Goal: Information Seeking & Learning: Learn about a topic

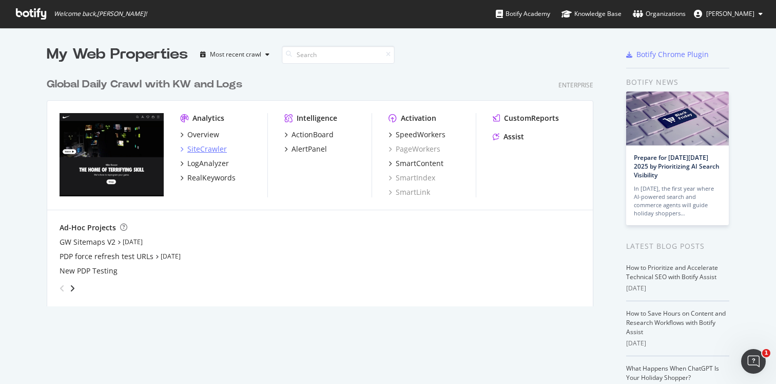
click at [183, 150] on icon "grid" at bounding box center [181, 148] width 3 height 5
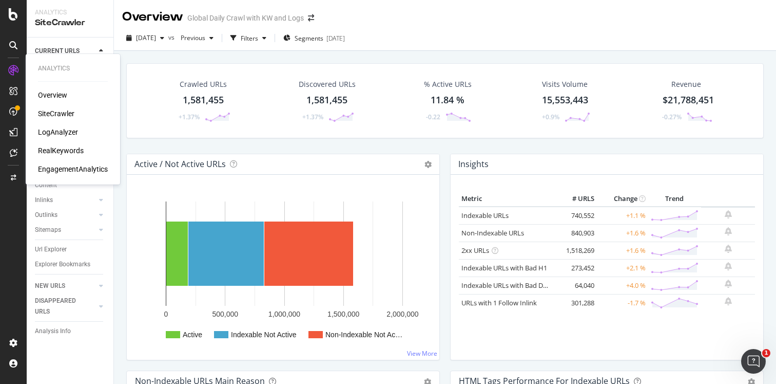
click at [52, 148] on div "RealKeywords" at bounding box center [61, 150] width 46 height 10
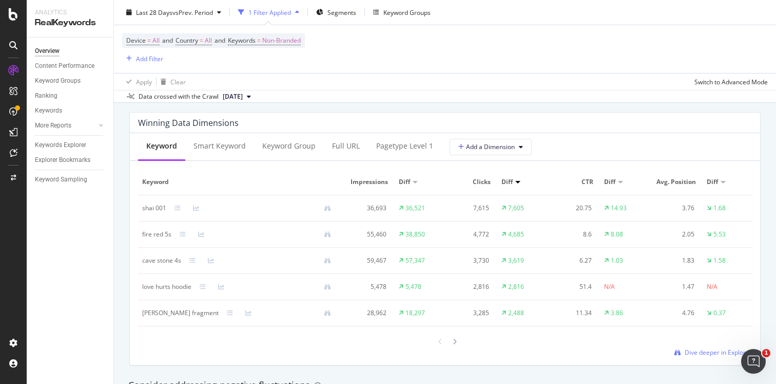
scroll to position [924, 0]
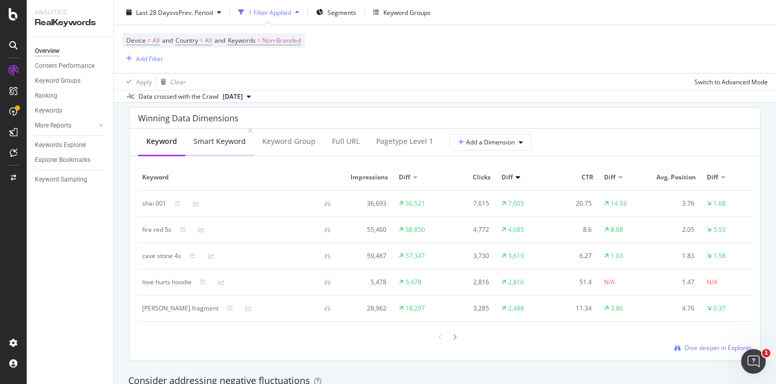
click at [212, 139] on div "Smart Keyword" at bounding box center [220, 141] width 52 height 10
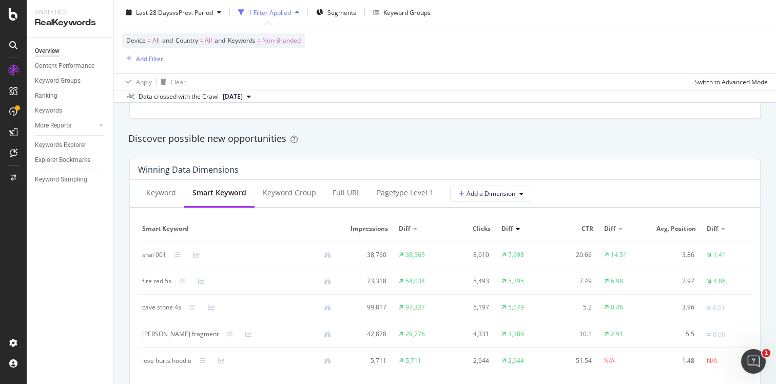
scroll to position [841, 0]
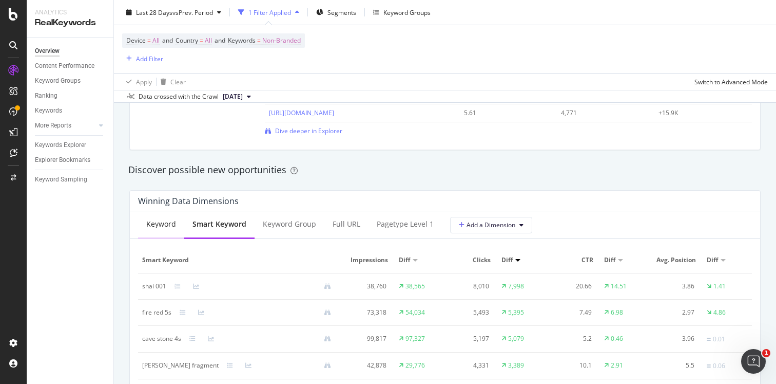
click at [169, 226] on div "Keyword" at bounding box center [161, 224] width 30 height 10
click at [218, 228] on div "Smart Keyword" at bounding box center [220, 224] width 52 height 10
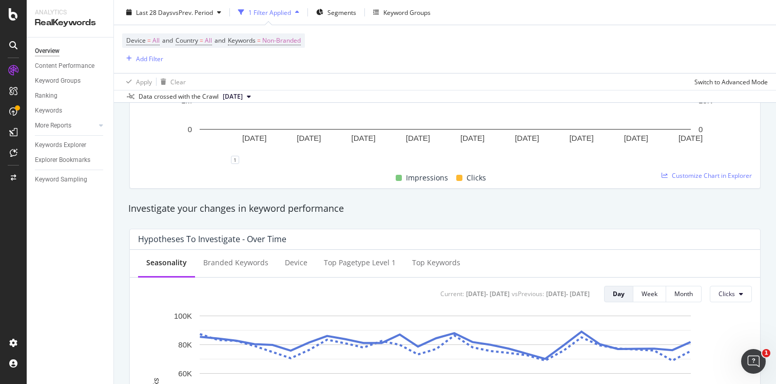
scroll to position [164, 0]
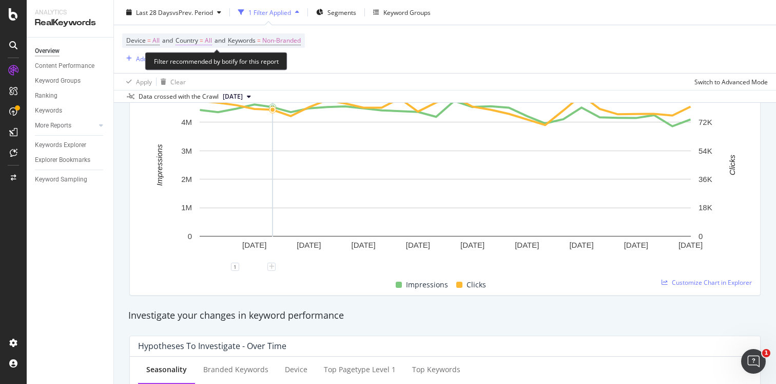
click at [202, 40] on span "=" at bounding box center [202, 40] width 4 height 9
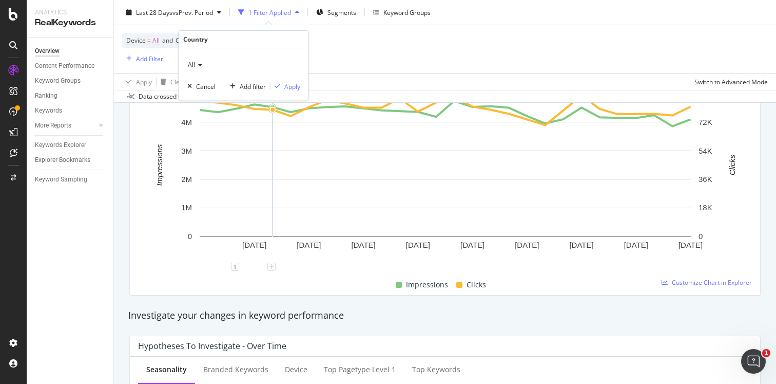
click at [199, 66] on icon at bounding box center [198, 65] width 7 height 6
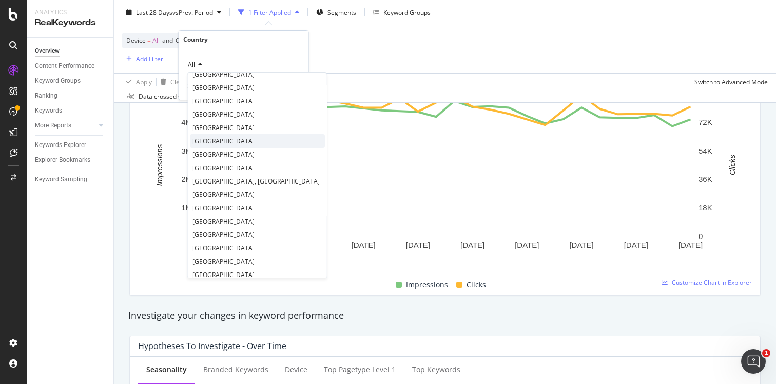
scroll to position [120, 0]
click at [212, 122] on span "[GEOGRAPHIC_DATA]" at bounding box center [224, 126] width 62 height 9
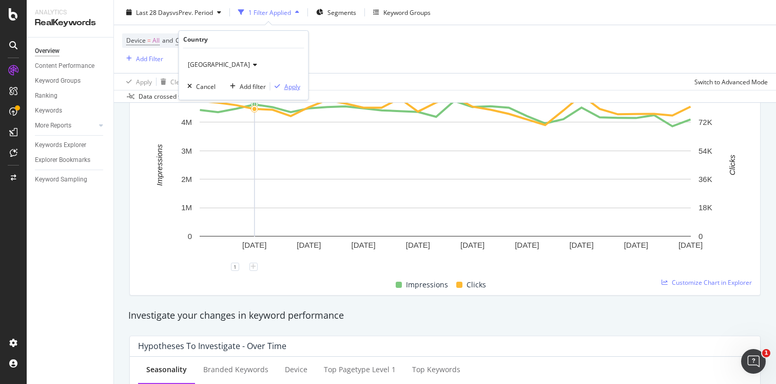
click at [297, 86] on div "Apply" at bounding box center [292, 86] width 16 height 9
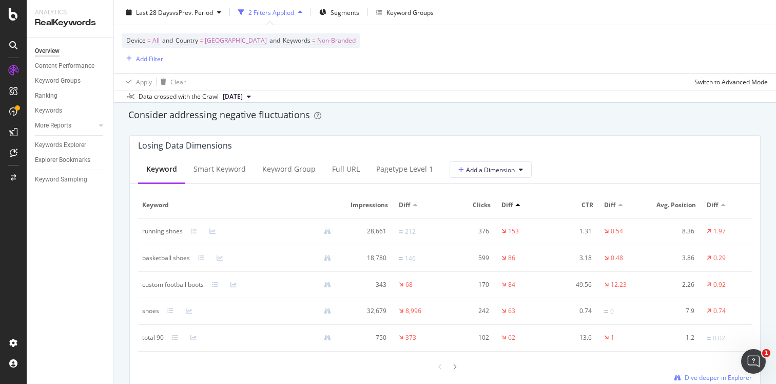
scroll to position [1188, 0]
click at [224, 174] on div "Smart Keyword" at bounding box center [220, 171] width 52 height 10
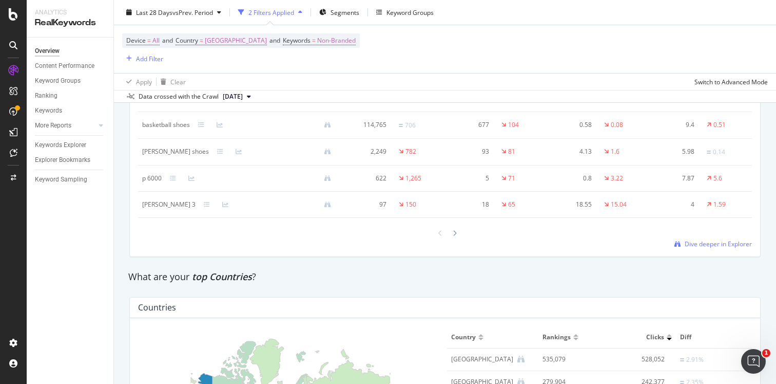
scroll to position [1313, 0]
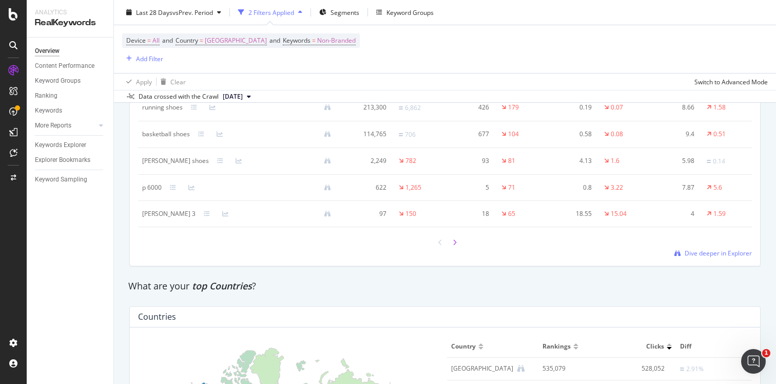
click at [456, 241] on icon at bounding box center [455, 242] width 4 height 6
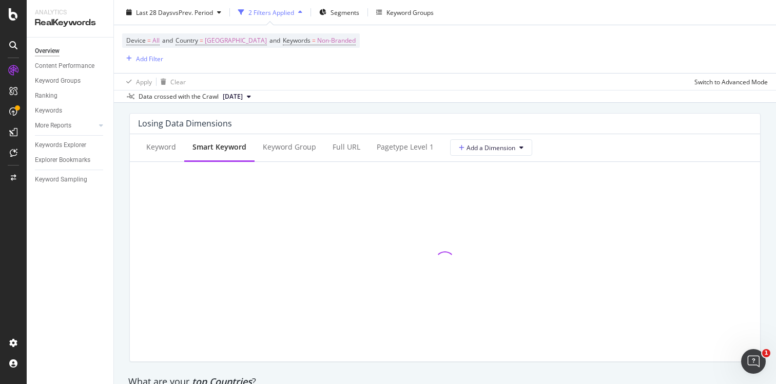
scroll to position [1196, 0]
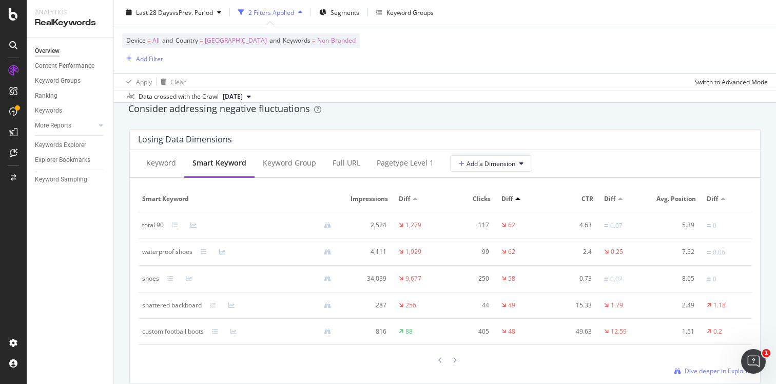
click at [15, 44] on icon at bounding box center [13, 45] width 8 height 8
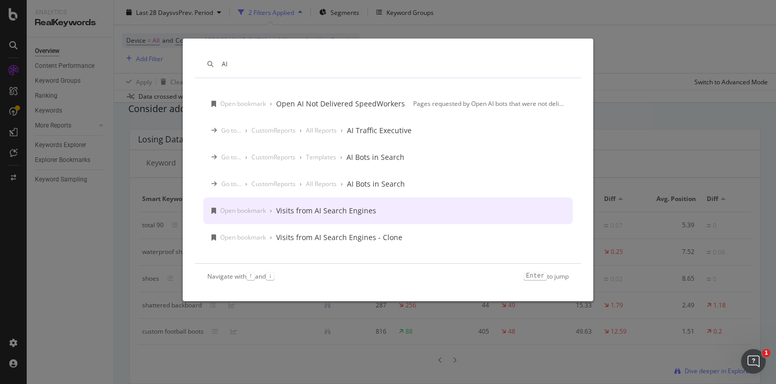
type input "AI"
click at [335, 206] on div "Visits from AI Search Engines" at bounding box center [326, 210] width 100 height 10
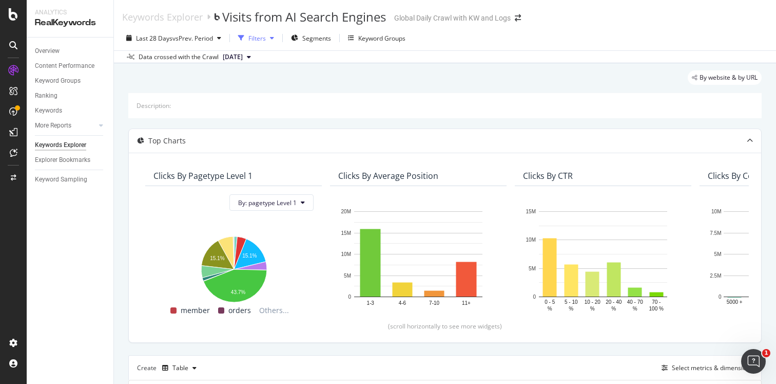
click at [266, 34] on div "Filters" at bounding box center [256, 38] width 17 height 9
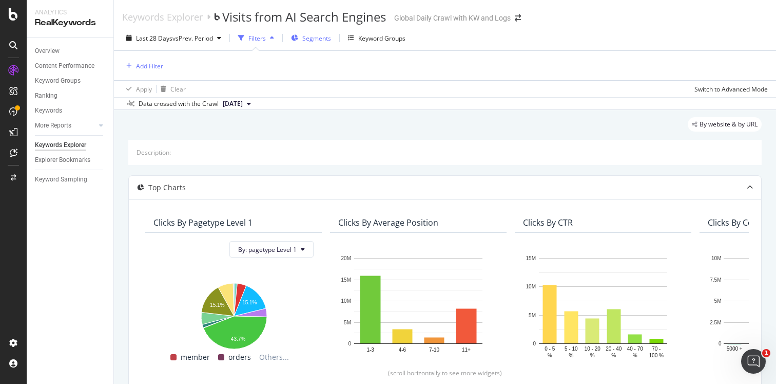
click at [310, 38] on span "Segments" at bounding box center [316, 38] width 29 height 9
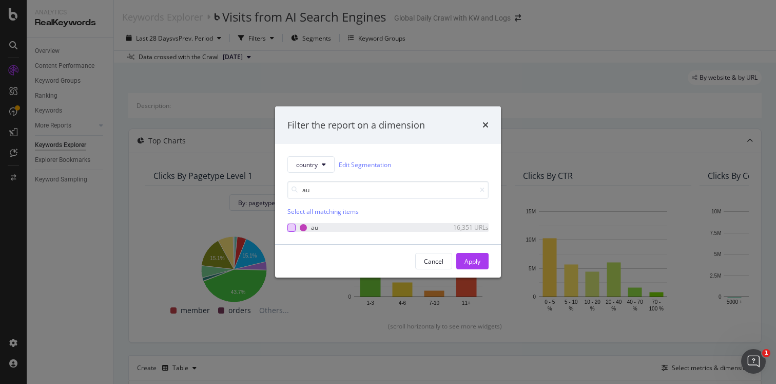
type input "au"
click at [291, 225] on div "modal" at bounding box center [292, 227] width 8 height 8
click at [476, 257] on div "Apply" at bounding box center [473, 261] width 16 height 9
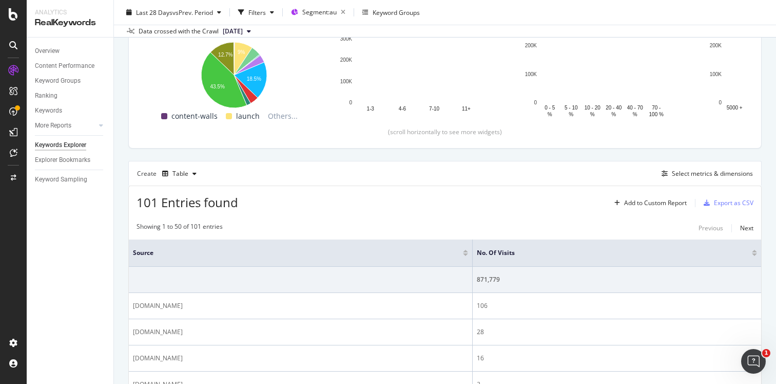
scroll to position [206, 0]
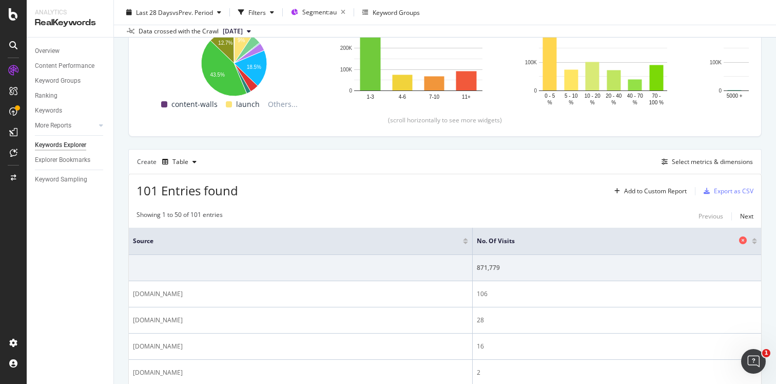
click at [522, 241] on span "No. of Visits" at bounding box center [607, 240] width 260 height 9
click at [753, 240] on div at bounding box center [754, 241] width 5 height 6
click at [755, 240] on div at bounding box center [754, 241] width 5 height 6
click at [753, 240] on div at bounding box center [754, 239] width 5 height 3
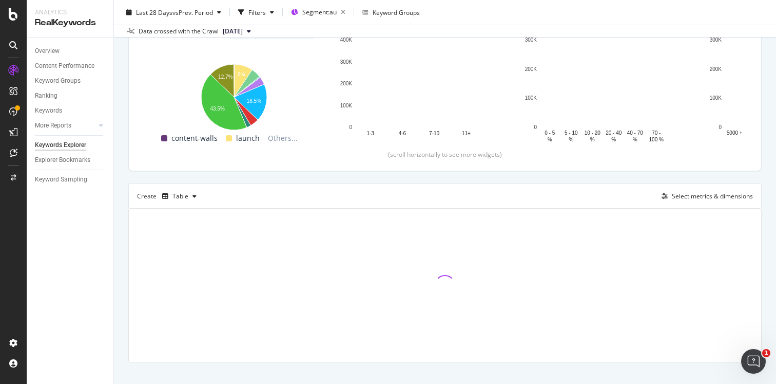
scroll to position [186, 0]
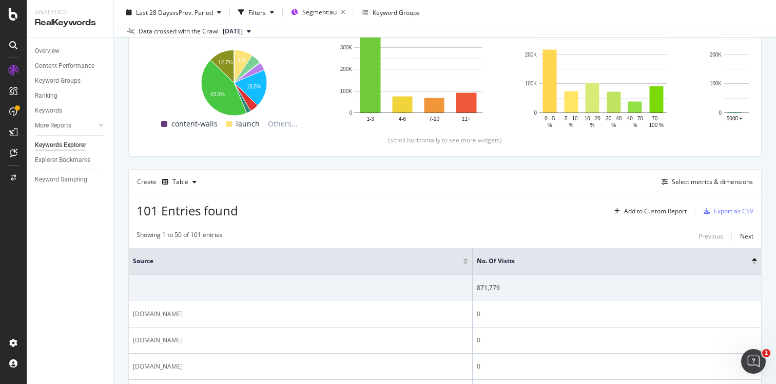
click at [755, 262] on div at bounding box center [754, 262] width 5 height 3
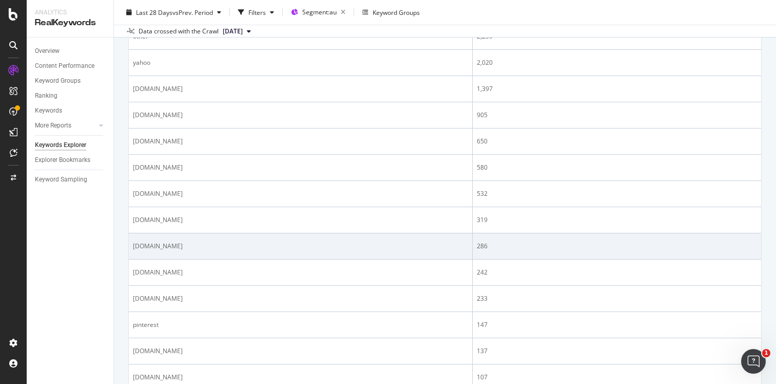
scroll to position [653, 0]
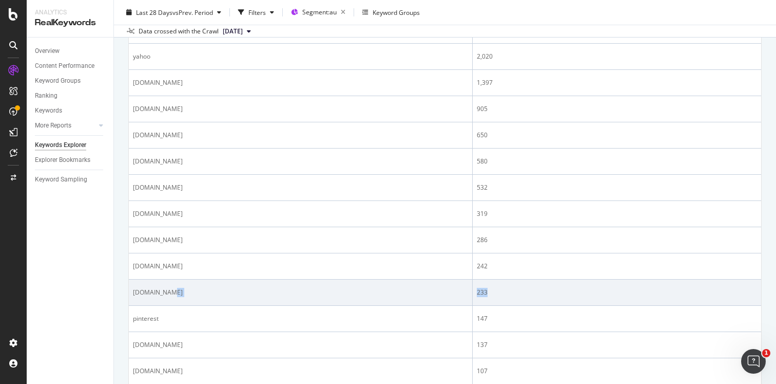
drag, startPoint x: 489, startPoint y: 289, endPoint x: 471, endPoint y: 288, distance: 17.5
click at [471, 289] on tr "[DOMAIN_NAME] 233" at bounding box center [445, 292] width 633 height 26
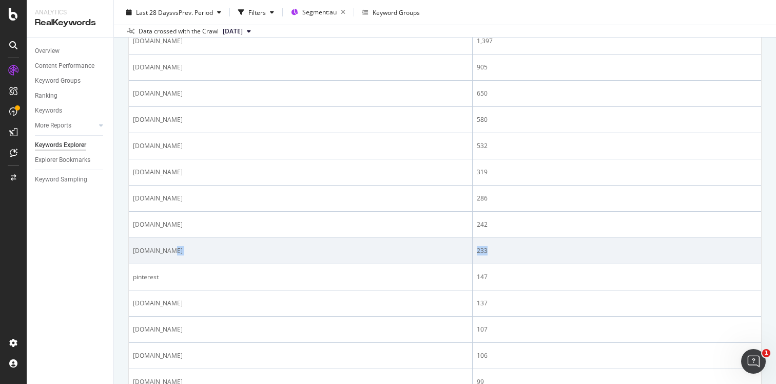
scroll to position [691, 0]
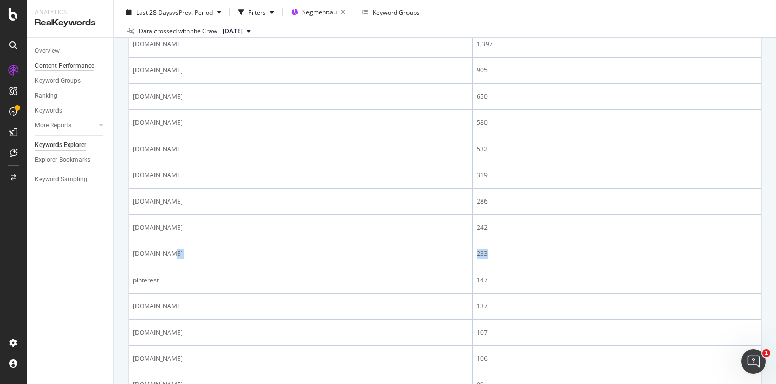
click at [70, 65] on div "Content Performance" at bounding box center [65, 66] width 60 height 11
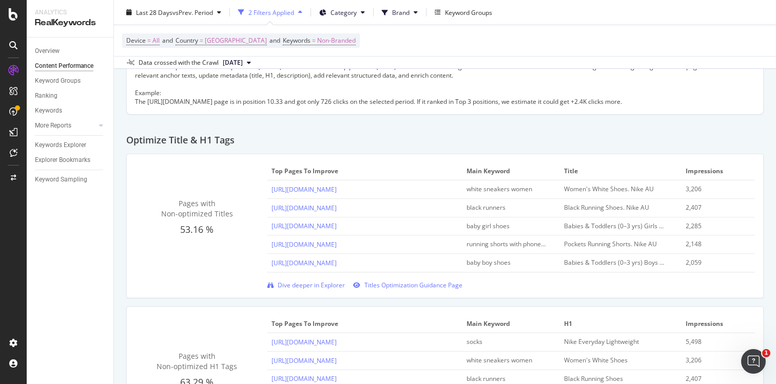
scroll to position [346, 0]
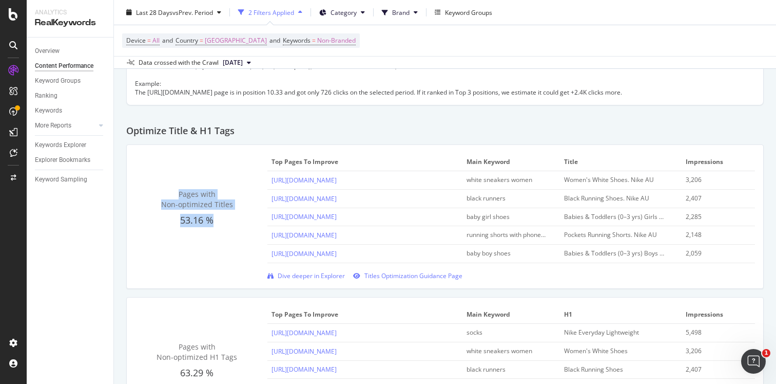
drag, startPoint x: 161, startPoint y: 188, endPoint x: 223, endPoint y: 232, distance: 75.5
click at [223, 232] on div "Pages with Non-optimized Titles 53.16 % Top pages to improve Main Keyword title…" at bounding box center [445, 216] width 620 height 127
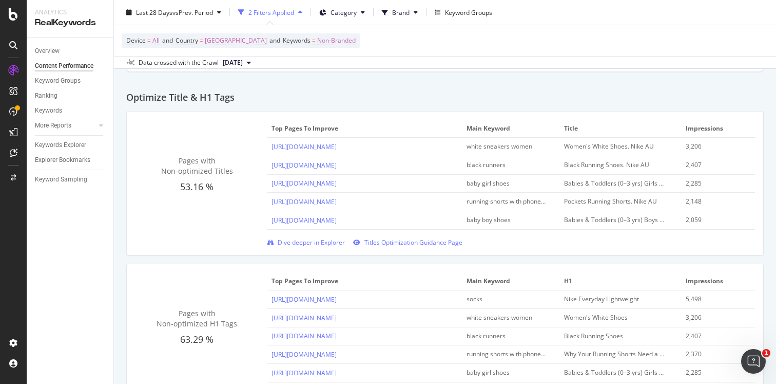
scroll to position [376, 0]
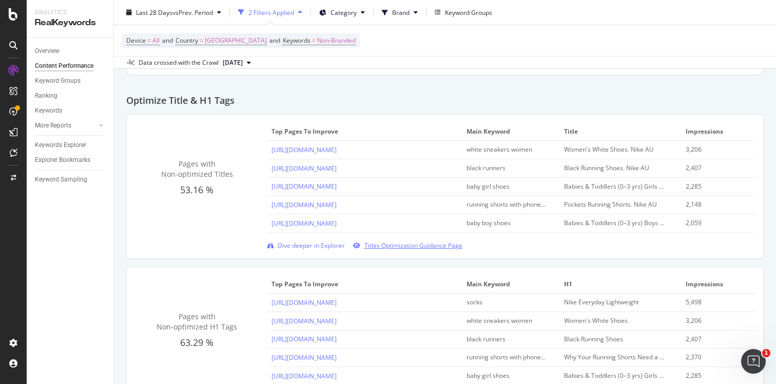
click at [401, 248] on span "Titles Optimization Guidance Page" at bounding box center [414, 245] width 98 height 9
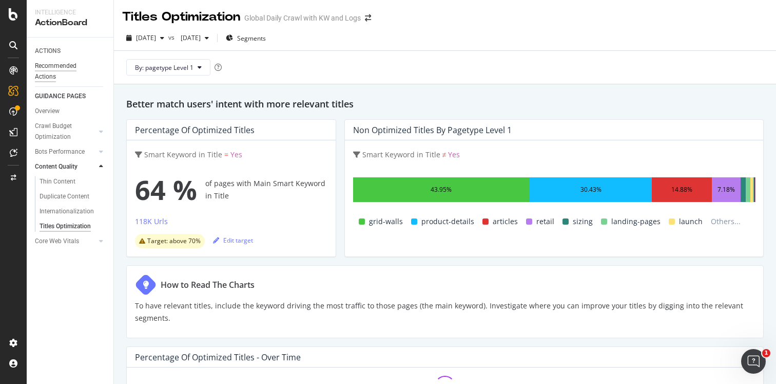
click at [53, 67] on div "Recommended Actions" at bounding box center [66, 72] width 62 height 22
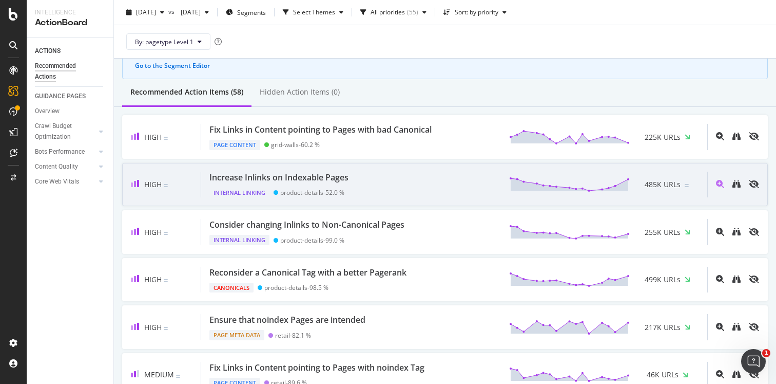
scroll to position [72, 0]
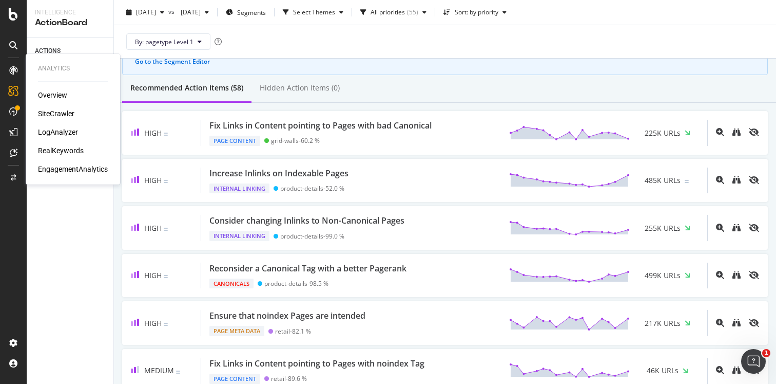
click at [62, 147] on div "RealKeywords" at bounding box center [61, 150] width 46 height 10
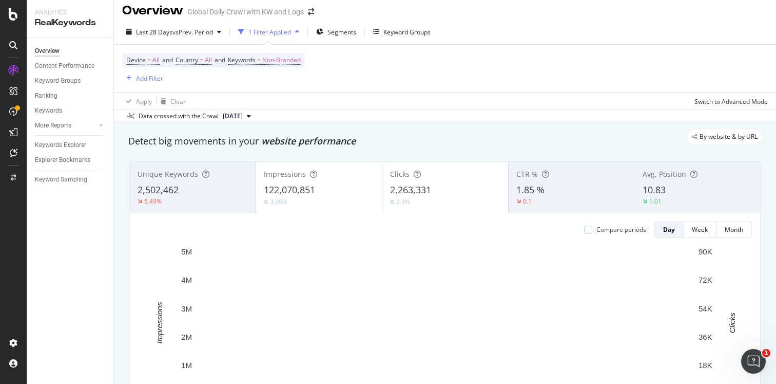
scroll to position [7, 0]
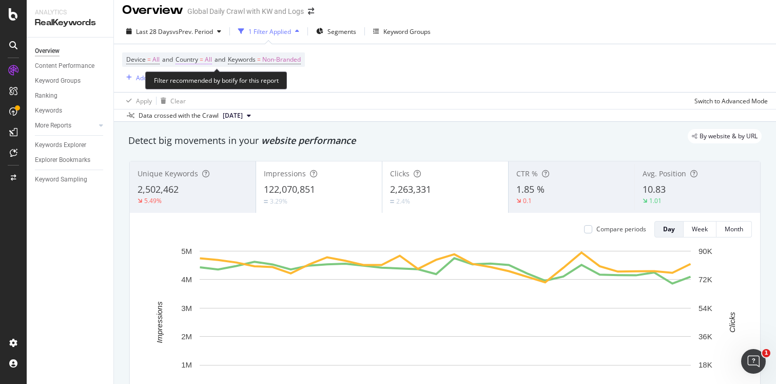
click at [186, 56] on span "Country" at bounding box center [187, 59] width 23 height 9
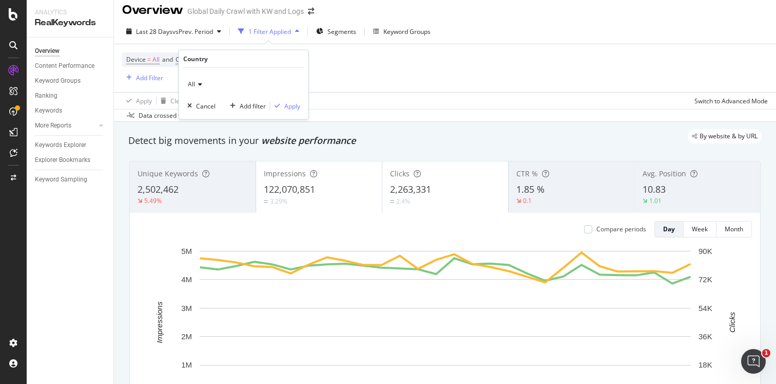
click at [204, 89] on div "All" at bounding box center [243, 84] width 113 height 16
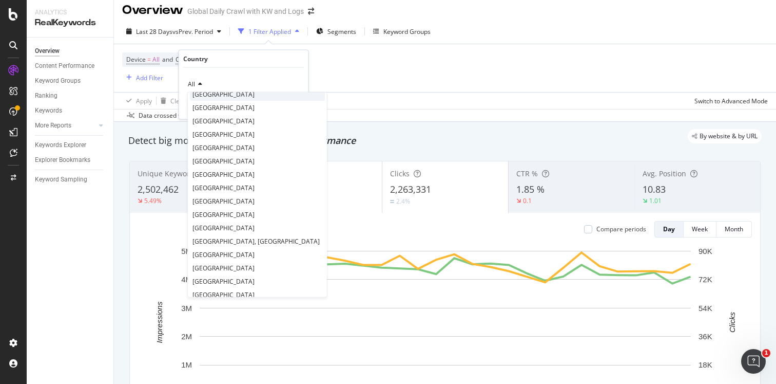
scroll to position [82, 0]
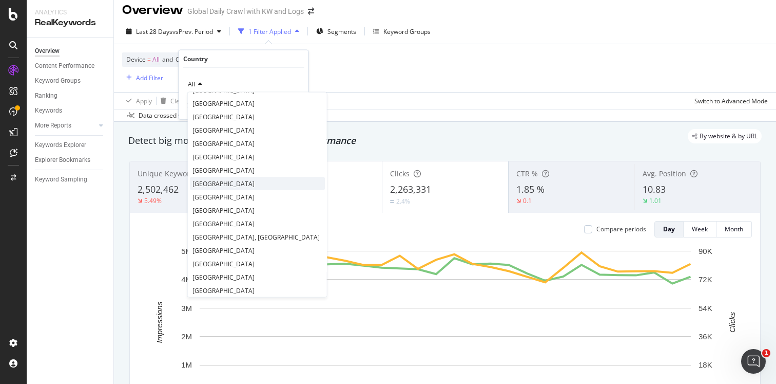
click at [211, 183] on span "[GEOGRAPHIC_DATA]" at bounding box center [224, 183] width 62 height 9
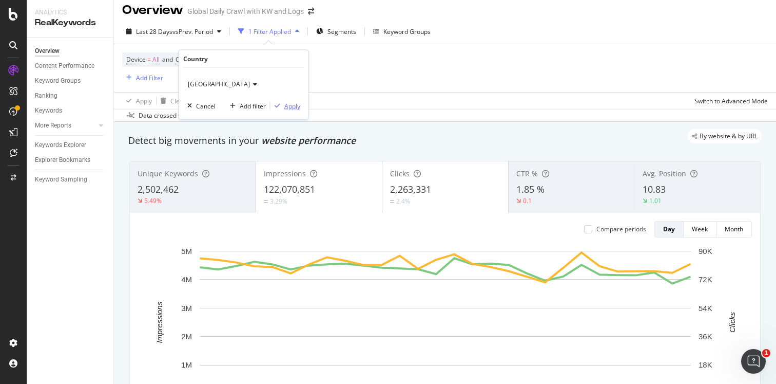
click at [289, 106] on div "Apply" at bounding box center [292, 105] width 16 height 9
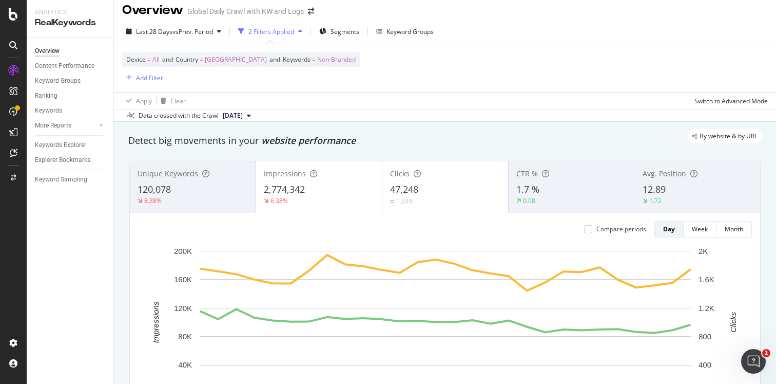
click at [251, 115] on icon at bounding box center [249, 115] width 4 height 6
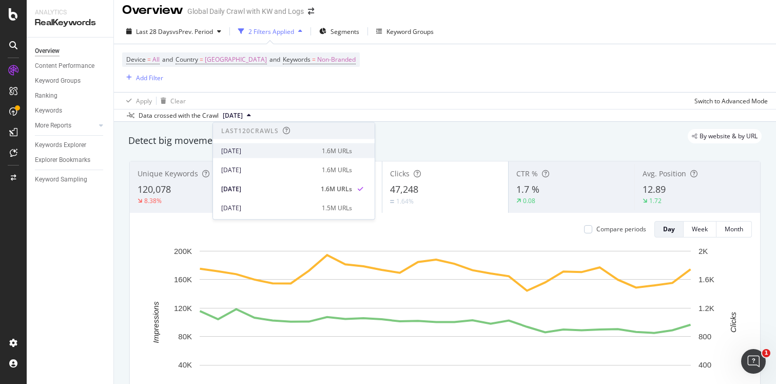
click at [263, 151] on div "[DATE]" at bounding box center [268, 150] width 94 height 9
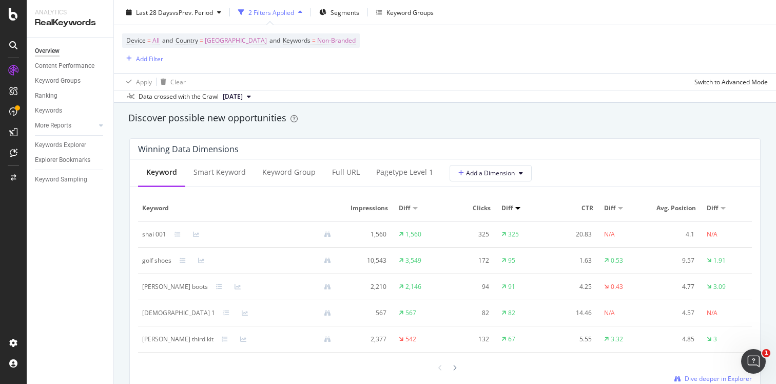
scroll to position [892, 0]
click at [221, 178] on div "Smart Keyword" at bounding box center [220, 173] width 52 height 10
click at [293, 178] on div "Keyword Group" at bounding box center [289, 173] width 53 height 10
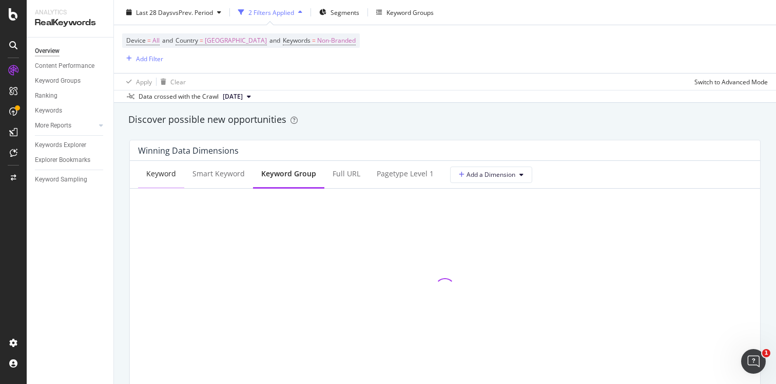
click at [162, 176] on div "Keyword" at bounding box center [161, 173] width 30 height 10
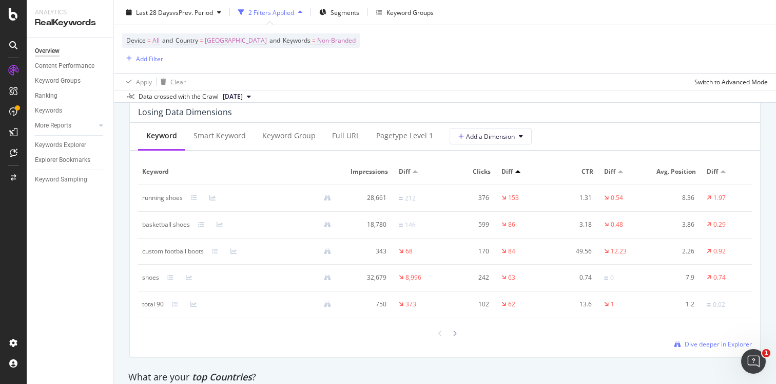
scroll to position [1210, 0]
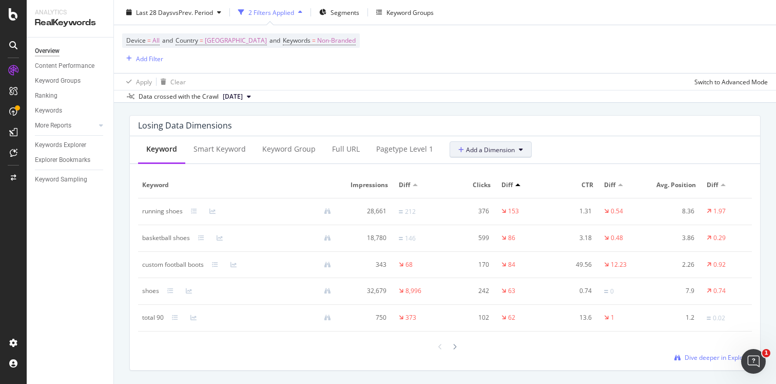
click at [512, 150] on span "Add a Dimension" at bounding box center [486, 149] width 56 height 9
click at [590, 127] on div "Losing Data Dimensions" at bounding box center [442, 125] width 609 height 10
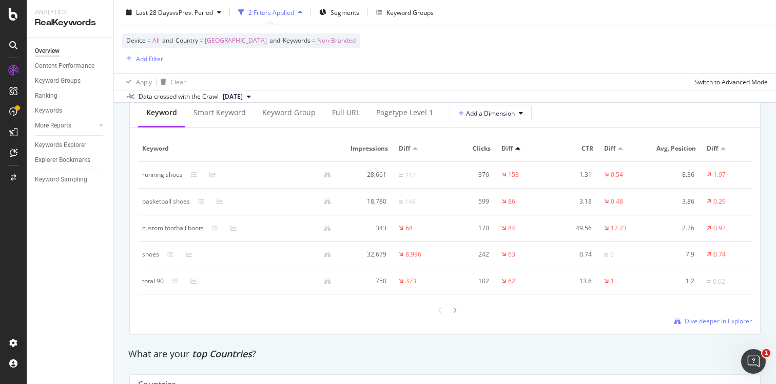
scroll to position [1252, 0]
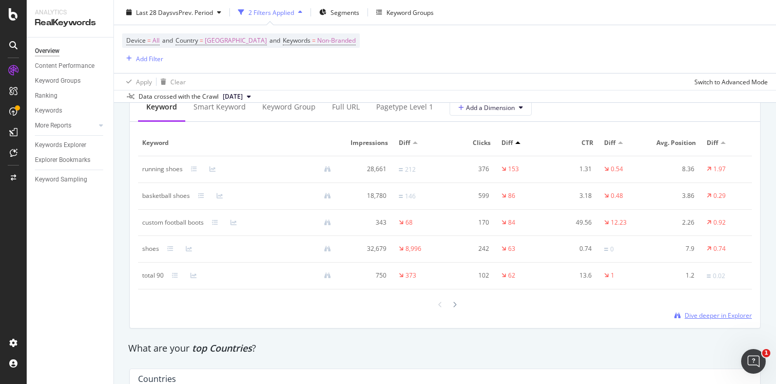
click at [696, 316] on span "Dive deeper in Explorer" at bounding box center [718, 315] width 67 height 9
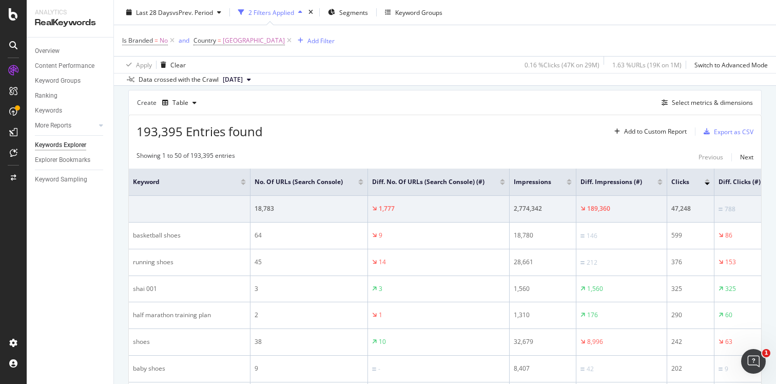
click at [570, 183] on div at bounding box center [569, 183] width 5 height 3
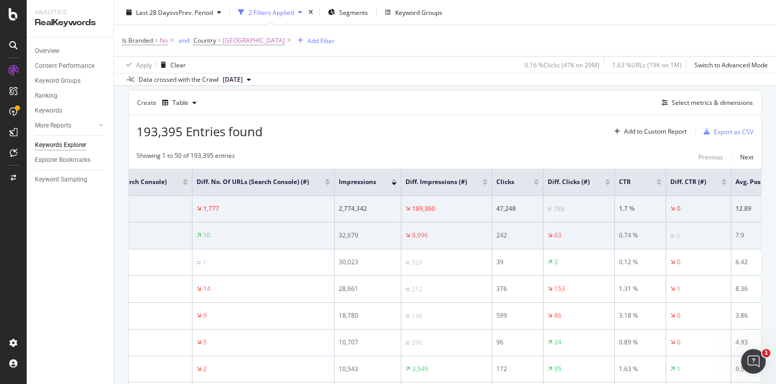
scroll to position [0, 128]
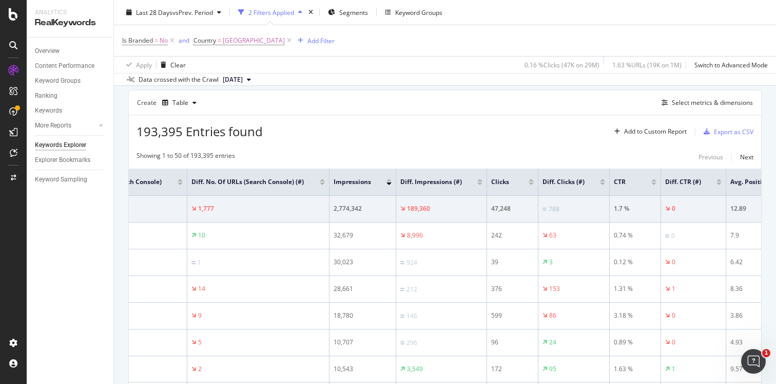
click at [603, 181] on div at bounding box center [602, 180] width 5 height 3
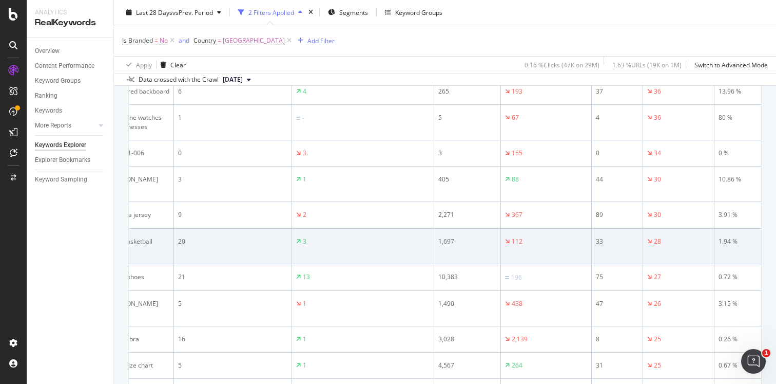
scroll to position [707, 0]
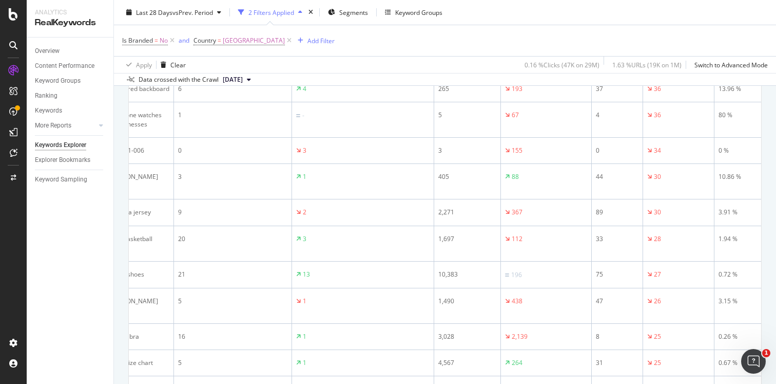
click at [251, 78] on icon at bounding box center [249, 79] width 4 height 6
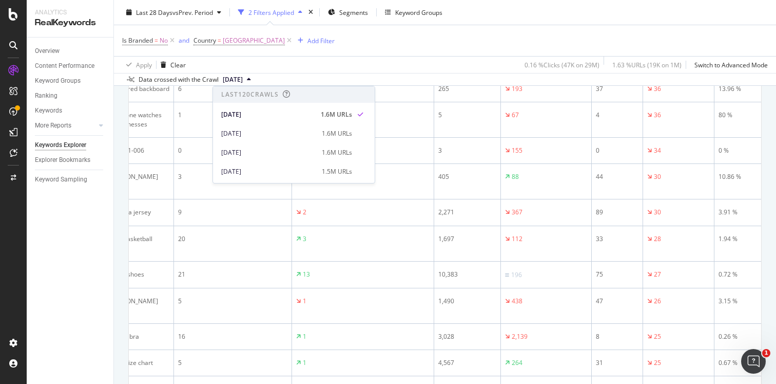
click at [251, 78] on icon at bounding box center [249, 79] width 4 height 6
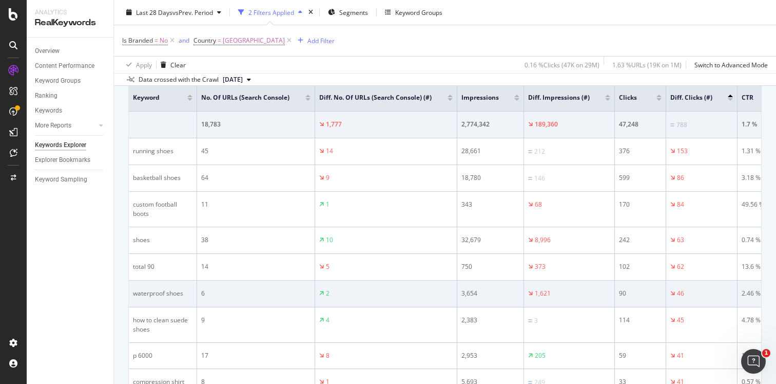
scroll to position [357, 0]
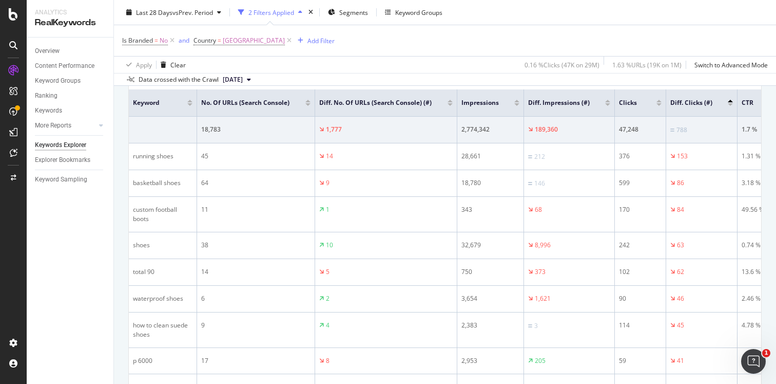
click at [516, 106] on div at bounding box center [516, 104] width 5 height 3
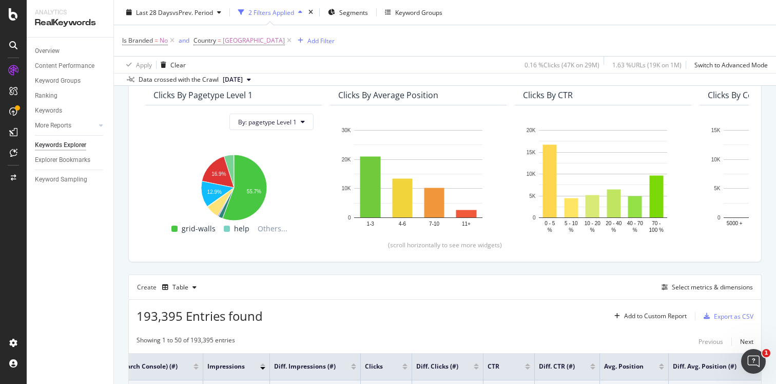
scroll to position [86, 0]
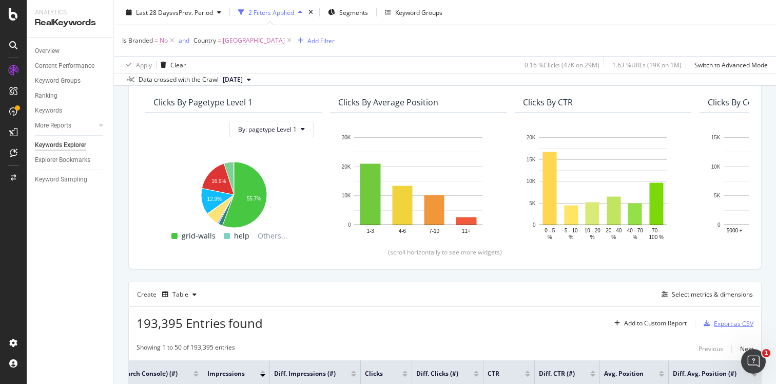
click at [724, 323] on div "Export as CSV" at bounding box center [734, 323] width 40 height 9
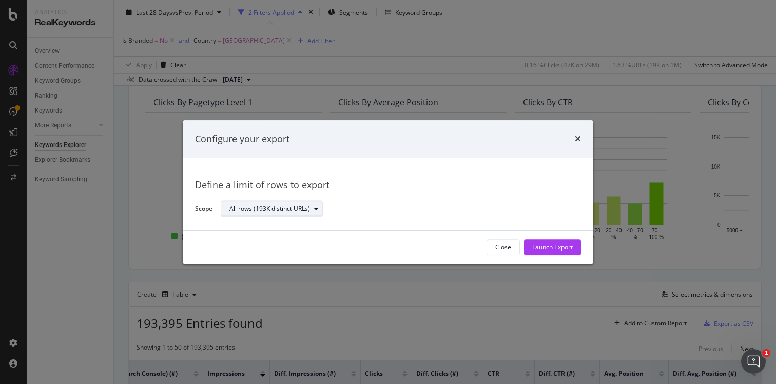
click at [319, 208] on div "modal" at bounding box center [316, 209] width 12 height 6
click at [296, 241] on div "Define a limit" at bounding box center [277, 243] width 103 height 13
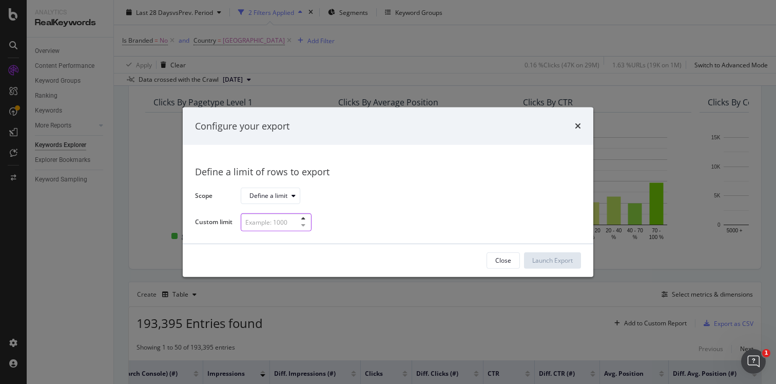
click at [286, 221] on input "modal" at bounding box center [276, 222] width 71 height 18
type input "5000"
click at [537, 264] on div "Launch Export" at bounding box center [552, 260] width 41 height 15
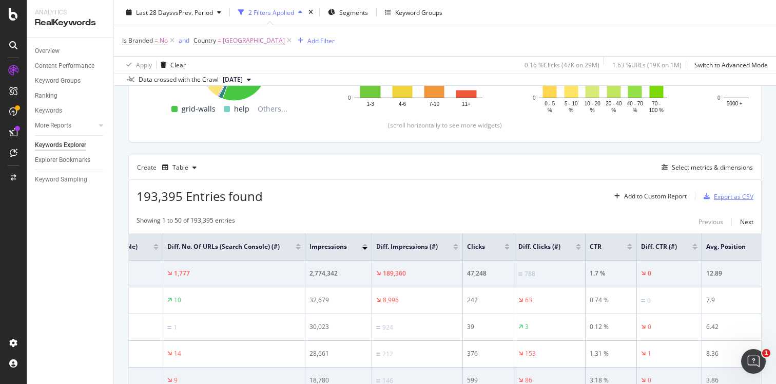
scroll to position [215, 0]
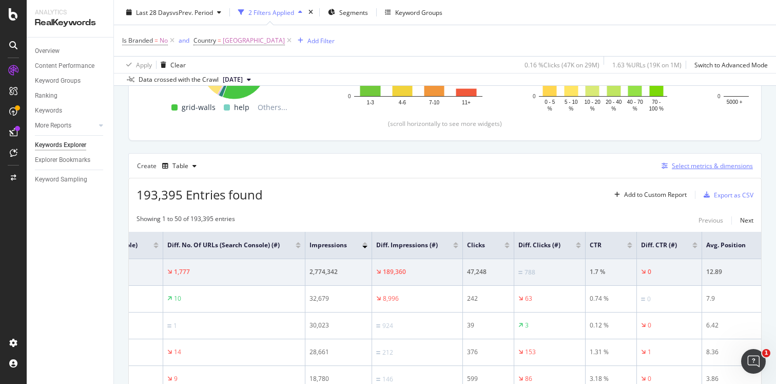
click at [713, 165] on div "Select metrics & dimensions" at bounding box center [712, 165] width 81 height 9
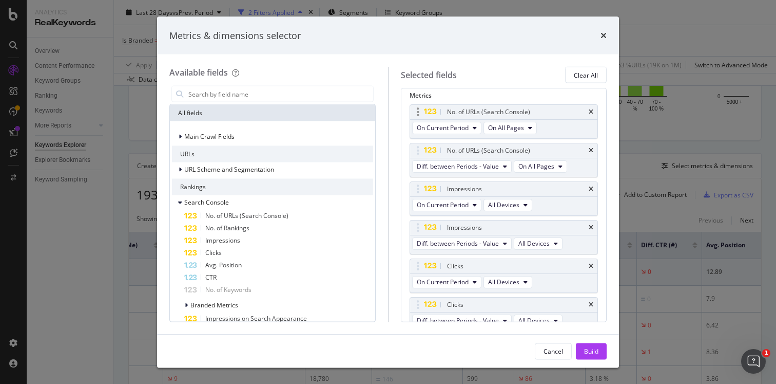
scroll to position [0, 0]
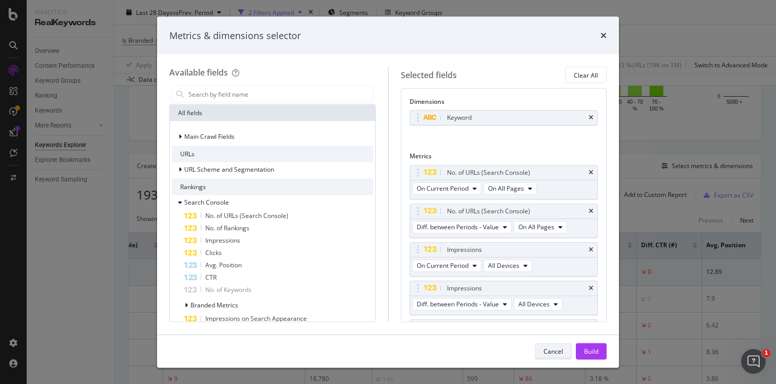
click at [554, 347] on div "Cancel" at bounding box center [554, 350] width 20 height 9
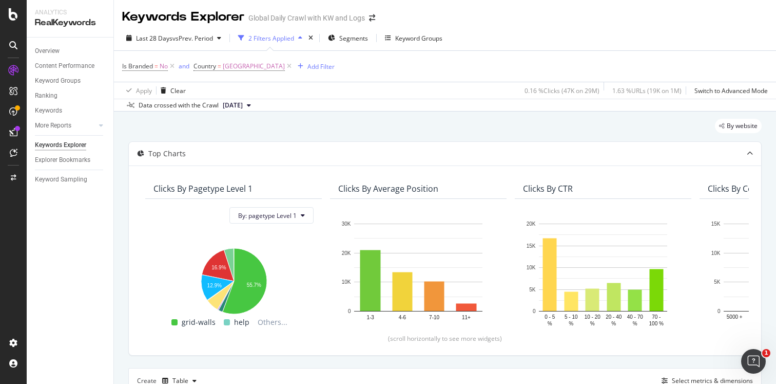
click at [251, 105] on icon at bounding box center [249, 105] width 4 height 6
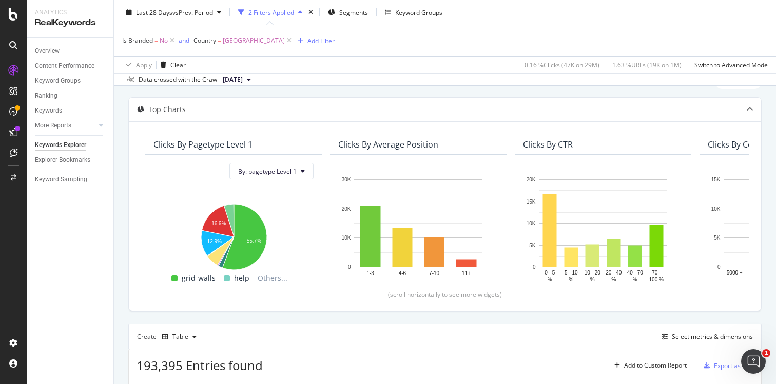
scroll to position [15, 0]
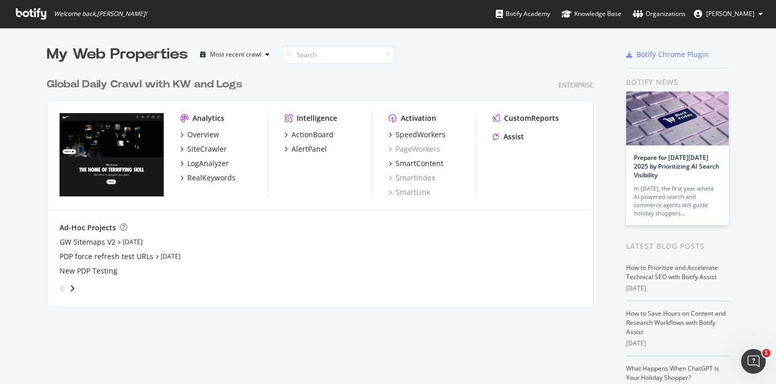
click at [387, 164] on div "Analytics Overview SiteCrawler LogAnalyzer RealKeywords Intelligence ActionBoar…" at bounding box center [320, 155] width 546 height 109
click at [408, 164] on div "SmartContent" at bounding box center [420, 163] width 48 height 10
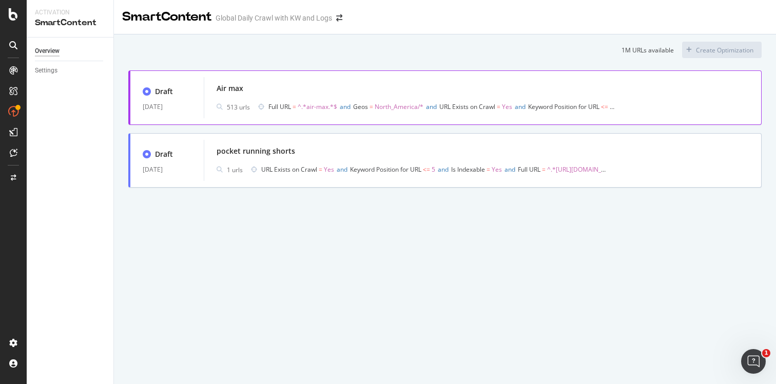
click at [265, 85] on div "Air max" at bounding box center [483, 88] width 532 height 14
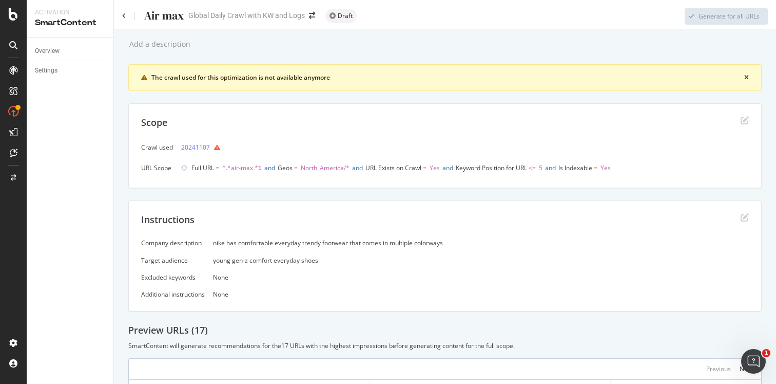
scroll to position [1, 0]
click at [55, 23] on div "SmartContent" at bounding box center [70, 23] width 70 height 12
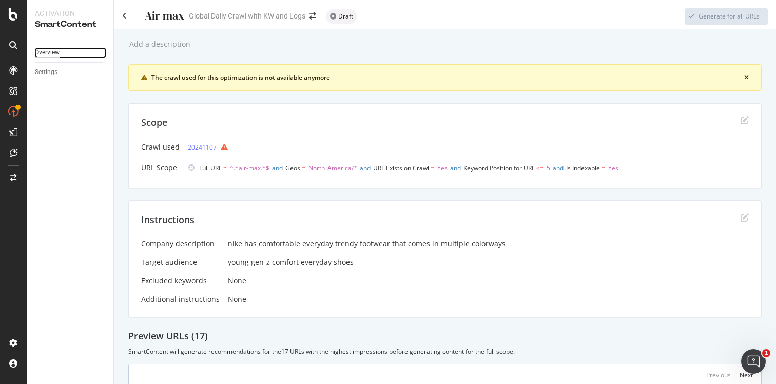
click at [54, 51] on div "Overview" at bounding box center [47, 52] width 25 height 11
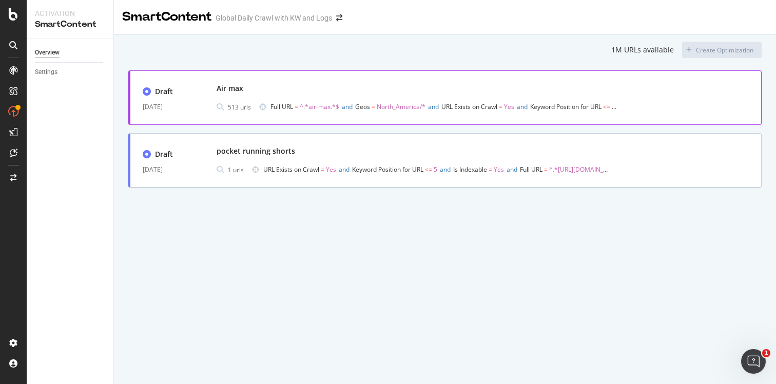
click at [267, 83] on div "Air max" at bounding box center [483, 88] width 532 height 14
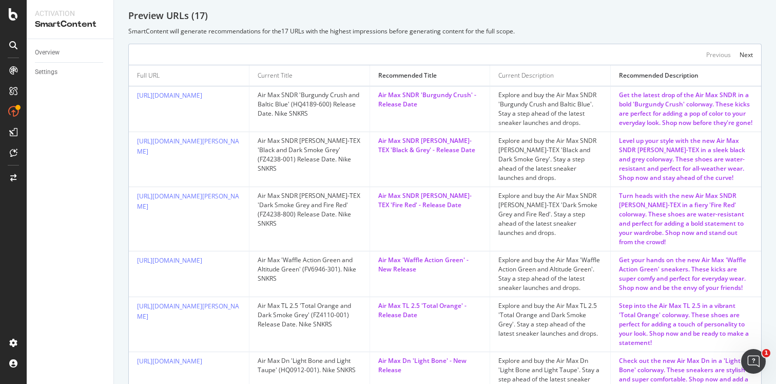
scroll to position [321, 0]
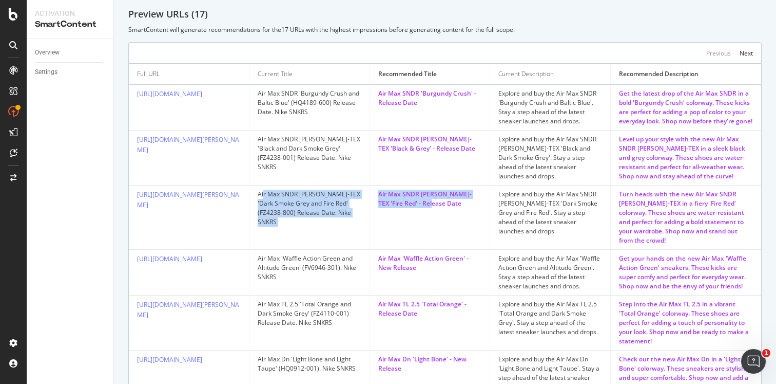
drag, startPoint x: 263, startPoint y: 200, endPoint x: 477, endPoint y: 229, distance: 216.1
click at [481, 229] on tr "https://www.nike.com/launch/t/air-max-sndr-gore-tex-dark-smoke-grey-and-fire-re…" at bounding box center [445, 217] width 633 height 64
click at [477, 229] on td "Air Max SNDR GORE-TEX 'Fire Red' - Release Date" at bounding box center [430, 217] width 121 height 64
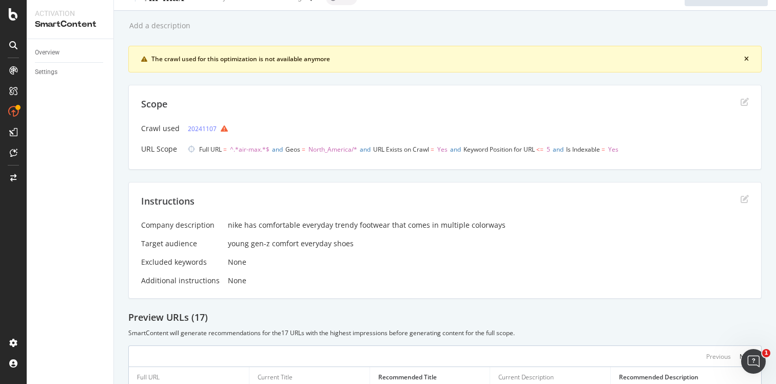
scroll to position [0, 0]
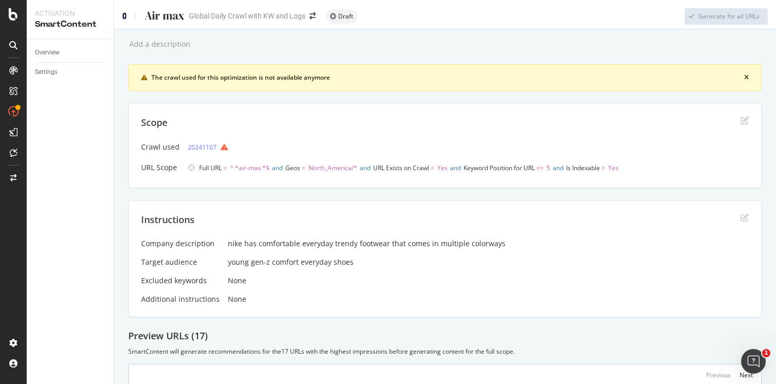
click at [126, 15] on icon at bounding box center [124, 15] width 5 height 7
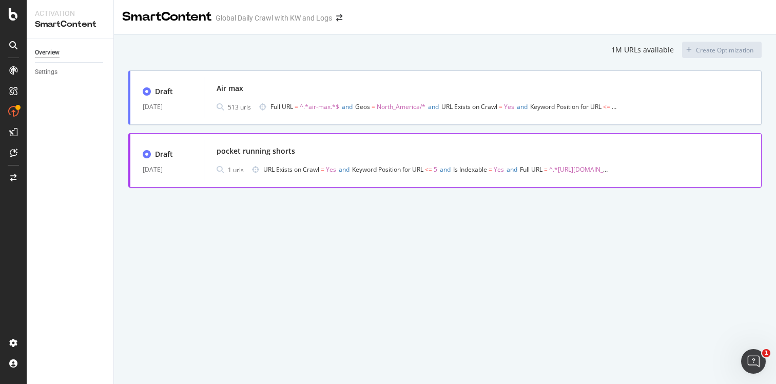
click at [596, 168] on span "^.*https://www.nike.com/w/pockets-running-shorts-1h5rtz37v7jz38fph.*$" at bounding box center [586, 169] width 74 height 9
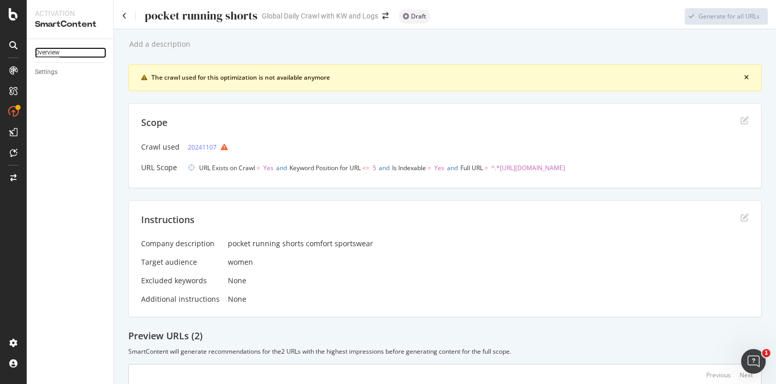
click at [40, 52] on div "Overview" at bounding box center [47, 52] width 25 height 11
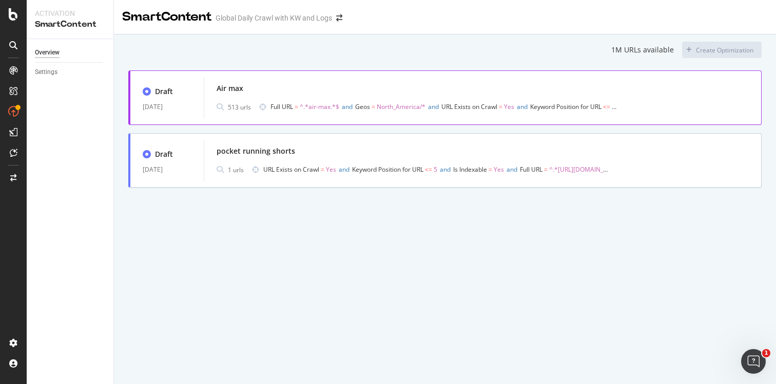
click at [258, 100] on div "513 urls Full URL = ^.*air-max.*$ and Geos = North_America/* and URL Exists on …" at bounding box center [483, 107] width 532 height 14
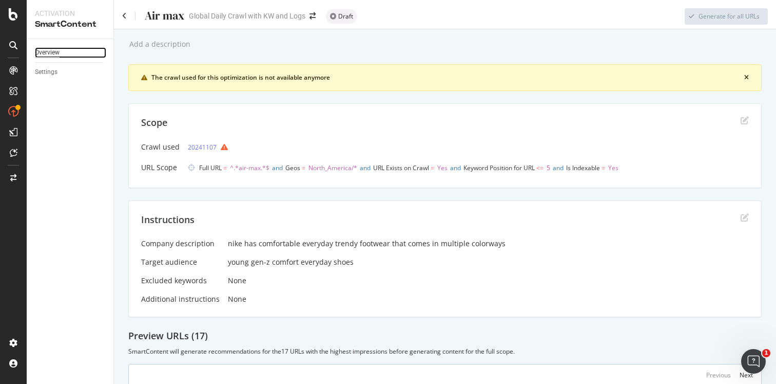
click at [46, 54] on div "Overview" at bounding box center [47, 52] width 25 height 11
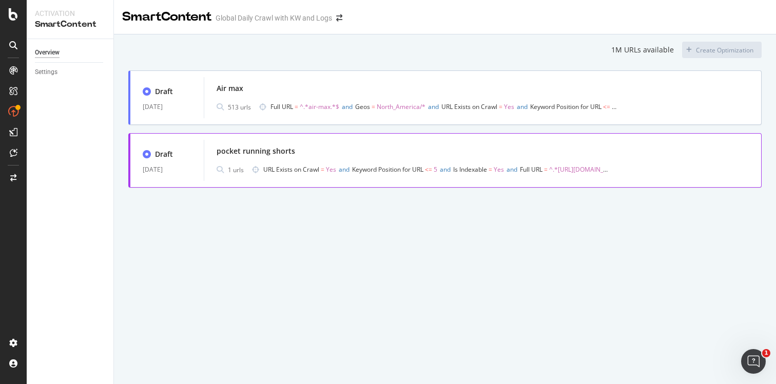
click at [279, 145] on div "pocket running shorts" at bounding box center [483, 151] width 532 height 14
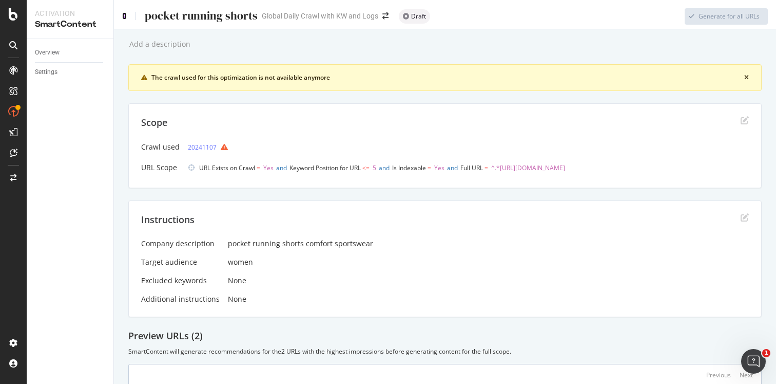
click at [123, 14] on icon at bounding box center [124, 15] width 5 height 7
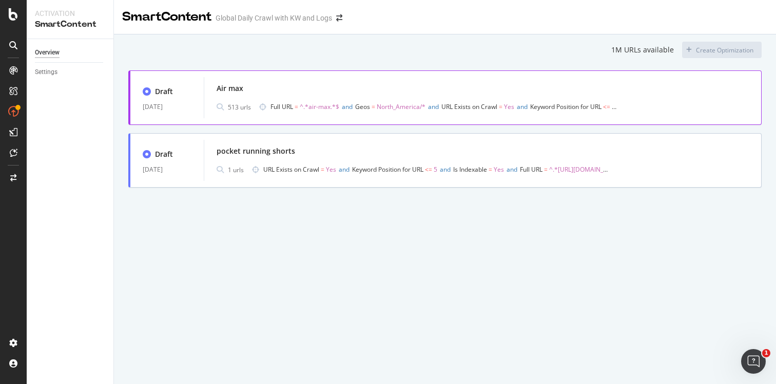
click at [303, 84] on div "Air max" at bounding box center [483, 88] width 532 height 14
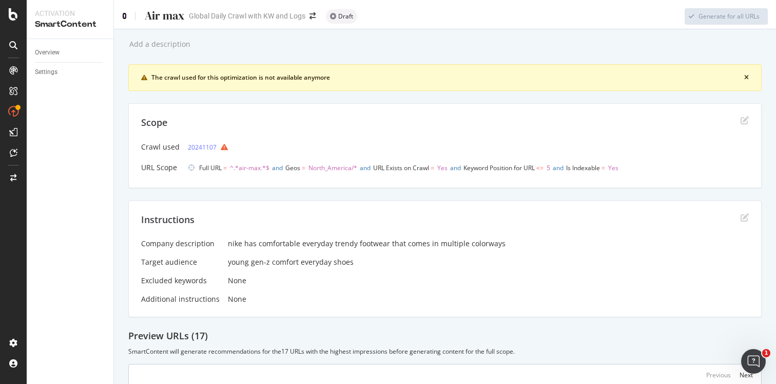
click at [126, 19] on icon at bounding box center [124, 15] width 5 height 7
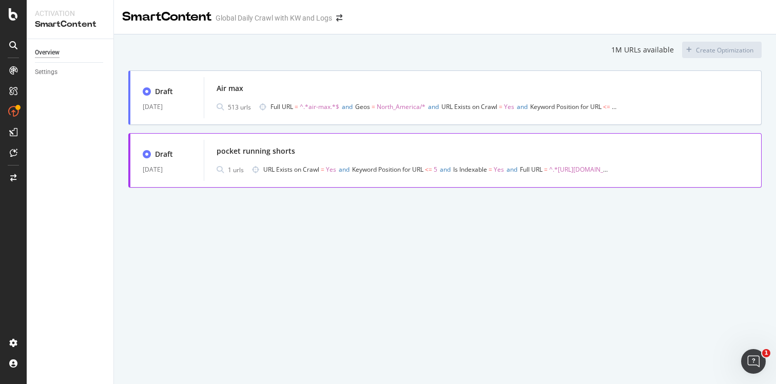
click at [264, 148] on div "pocket running shorts" at bounding box center [256, 151] width 79 height 10
